Goal: Obtain resource: Obtain resource

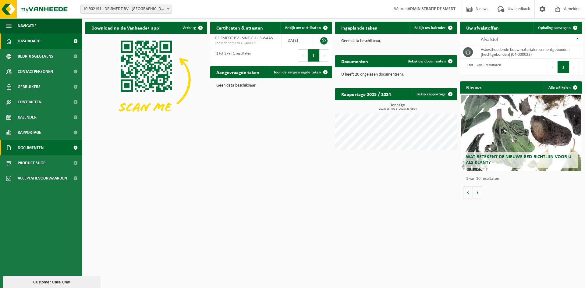
click at [51, 145] on link "Documenten" at bounding box center [41, 147] width 82 height 15
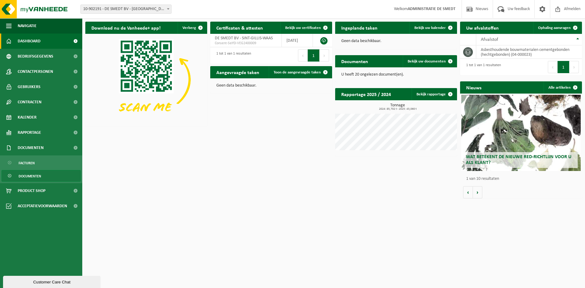
click at [43, 175] on link "Documenten" at bounding box center [41, 176] width 79 height 12
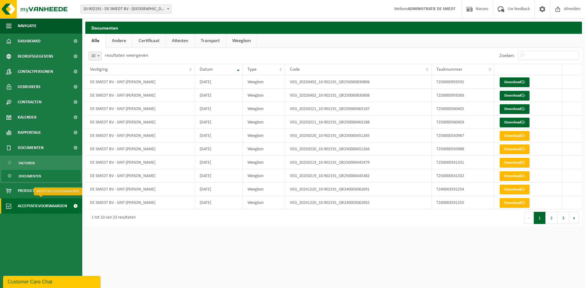
click at [51, 203] on span "Acceptatievoorwaarden" at bounding box center [42, 205] width 49 height 15
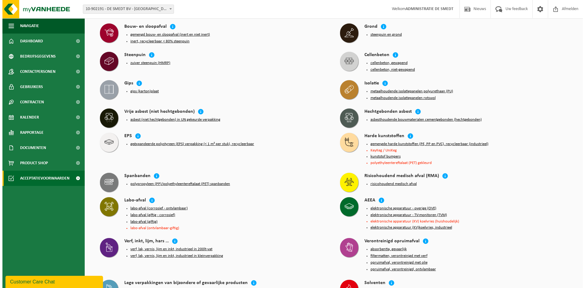
scroll to position [250, 0]
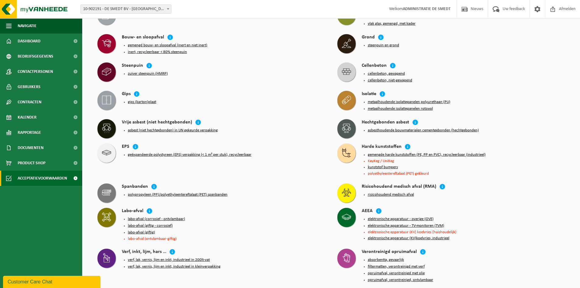
click at [400, 128] on button "asbesthoudende bouwmaterialen cementgebonden (hechtgebonden)" at bounding box center [423, 130] width 111 height 5
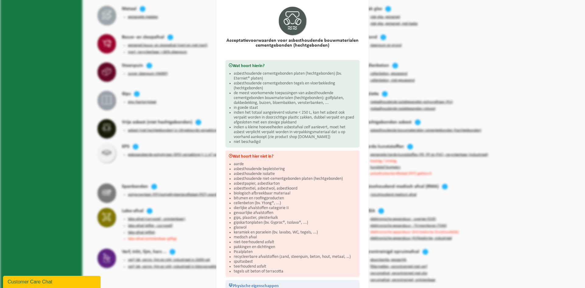
scroll to position [31, 0]
